Goal: Navigation & Orientation: Find specific page/section

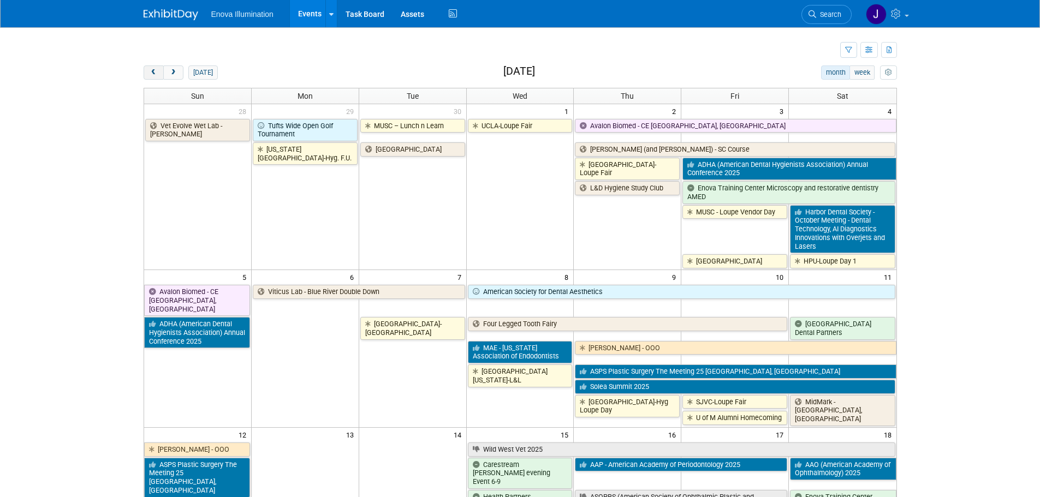
click at [152, 75] on span "prev" at bounding box center [154, 72] width 8 height 7
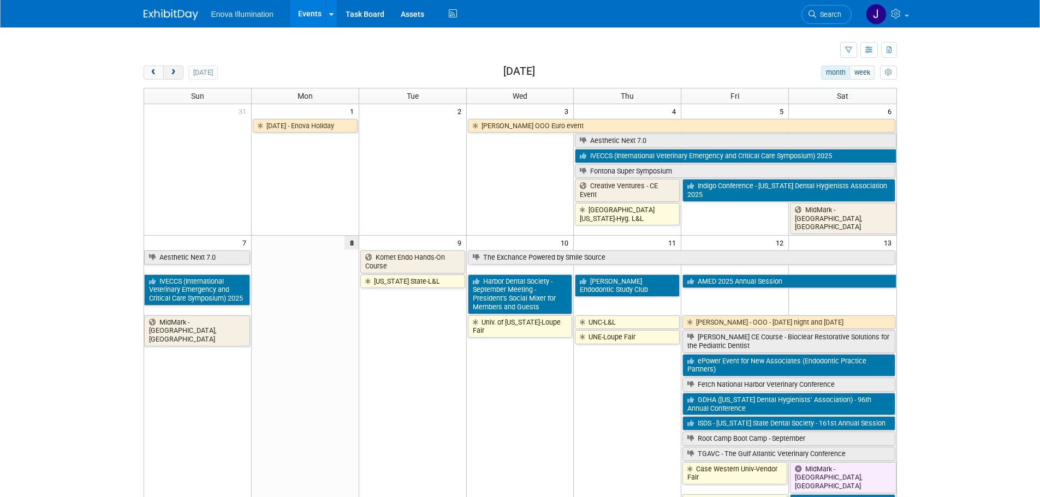
click at [173, 71] on span "next" at bounding box center [173, 72] width 8 height 7
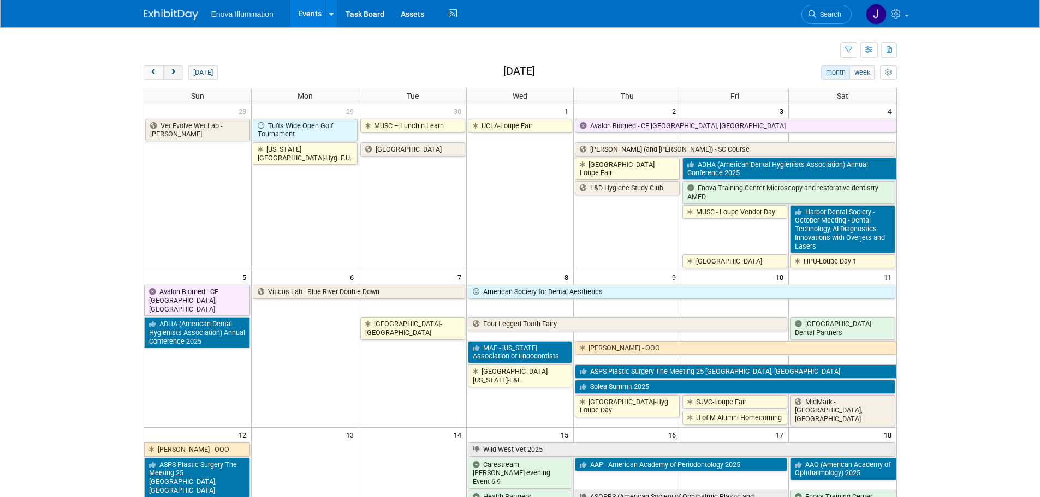
click at [166, 76] on button "next" at bounding box center [173, 73] width 20 height 14
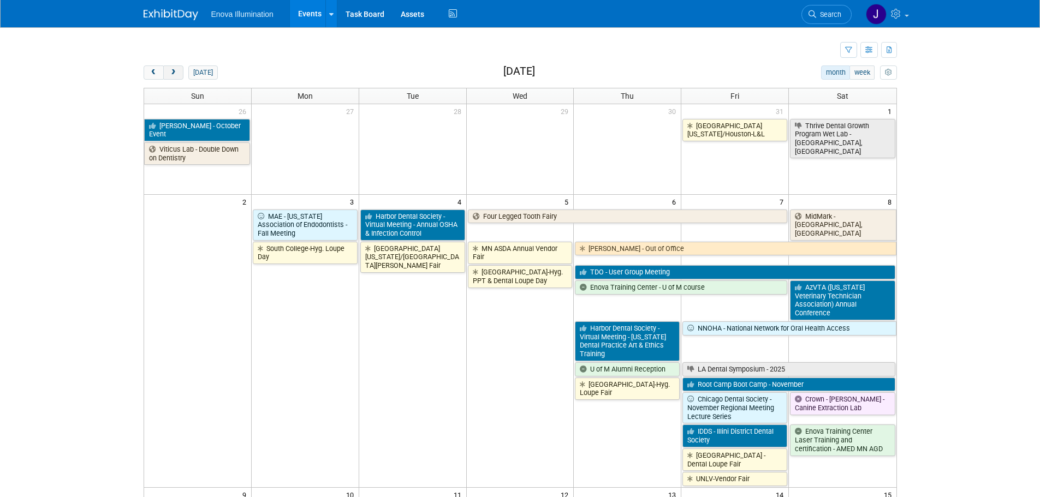
click at [165, 76] on button "next" at bounding box center [173, 73] width 20 height 14
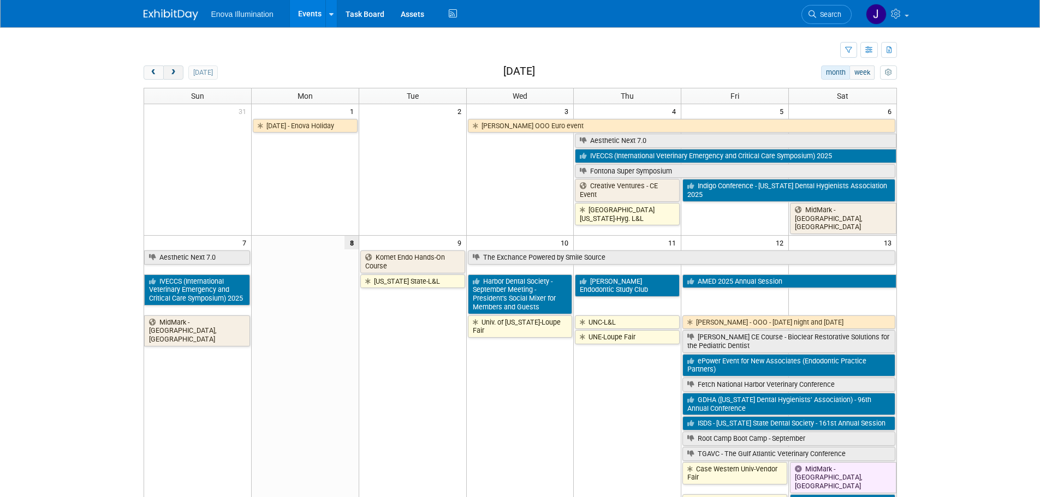
click at [168, 68] on button "next" at bounding box center [173, 73] width 20 height 14
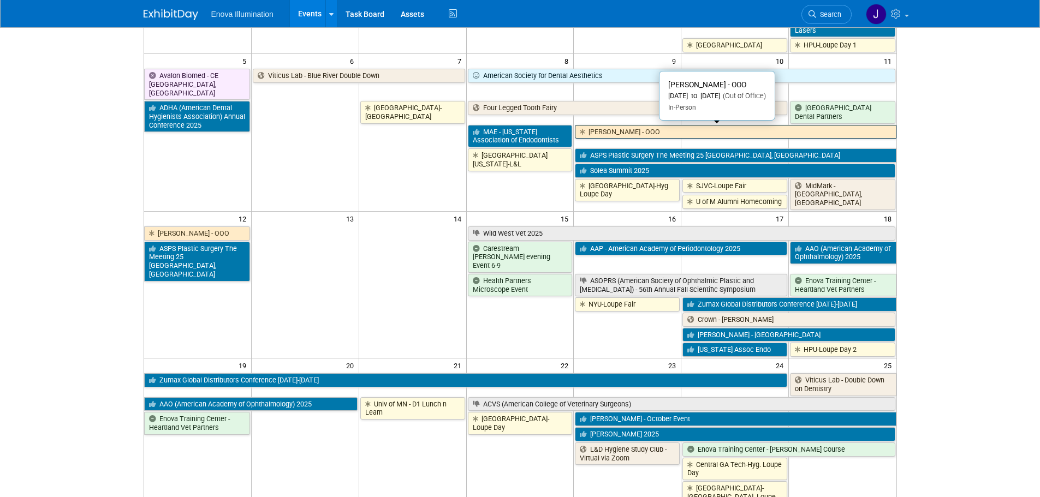
scroll to position [218, 0]
